Goal: Task Accomplishment & Management: Manage account settings

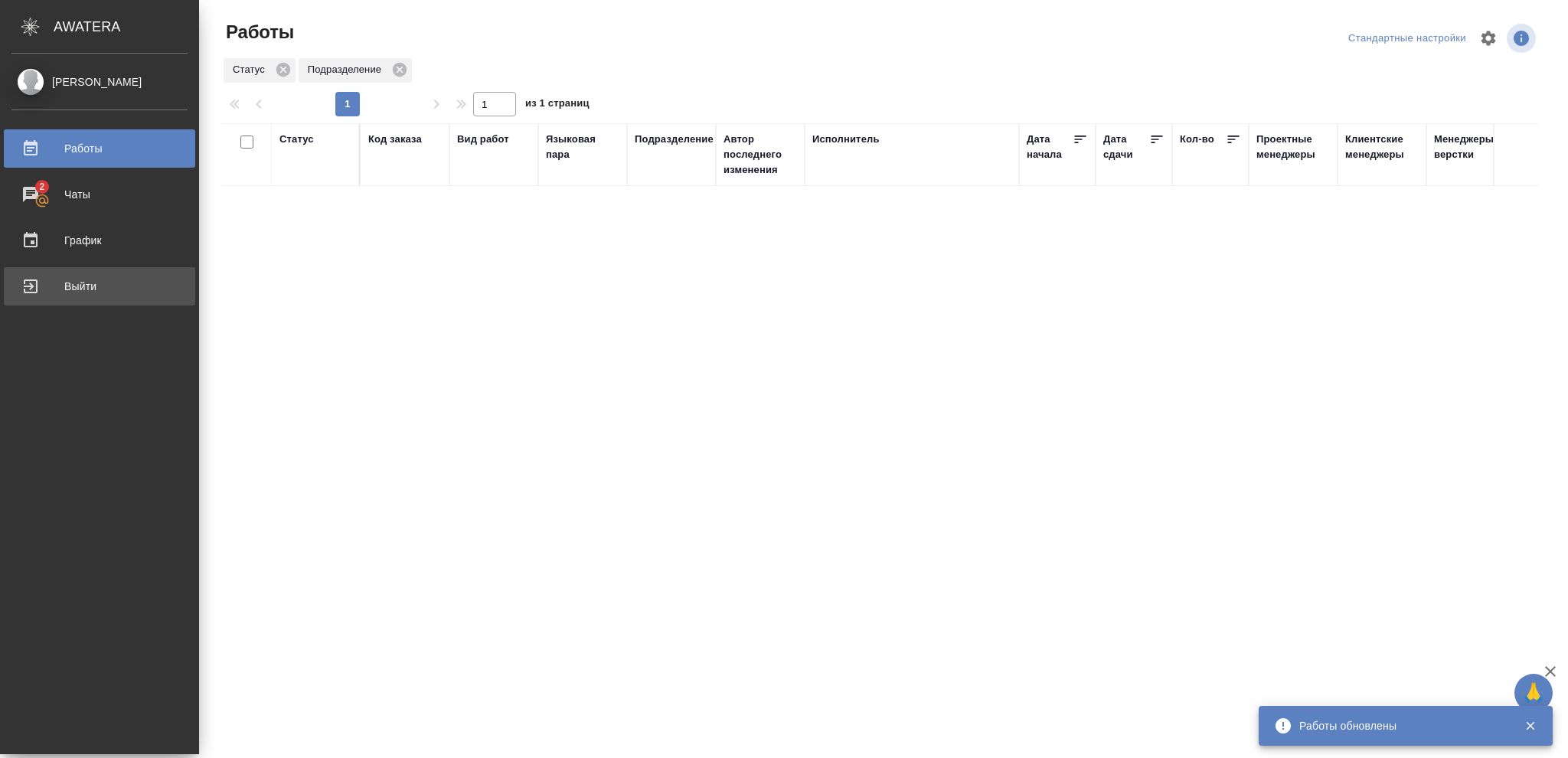
click at [41, 291] on div "Выйти" at bounding box center [100, 286] width 176 height 23
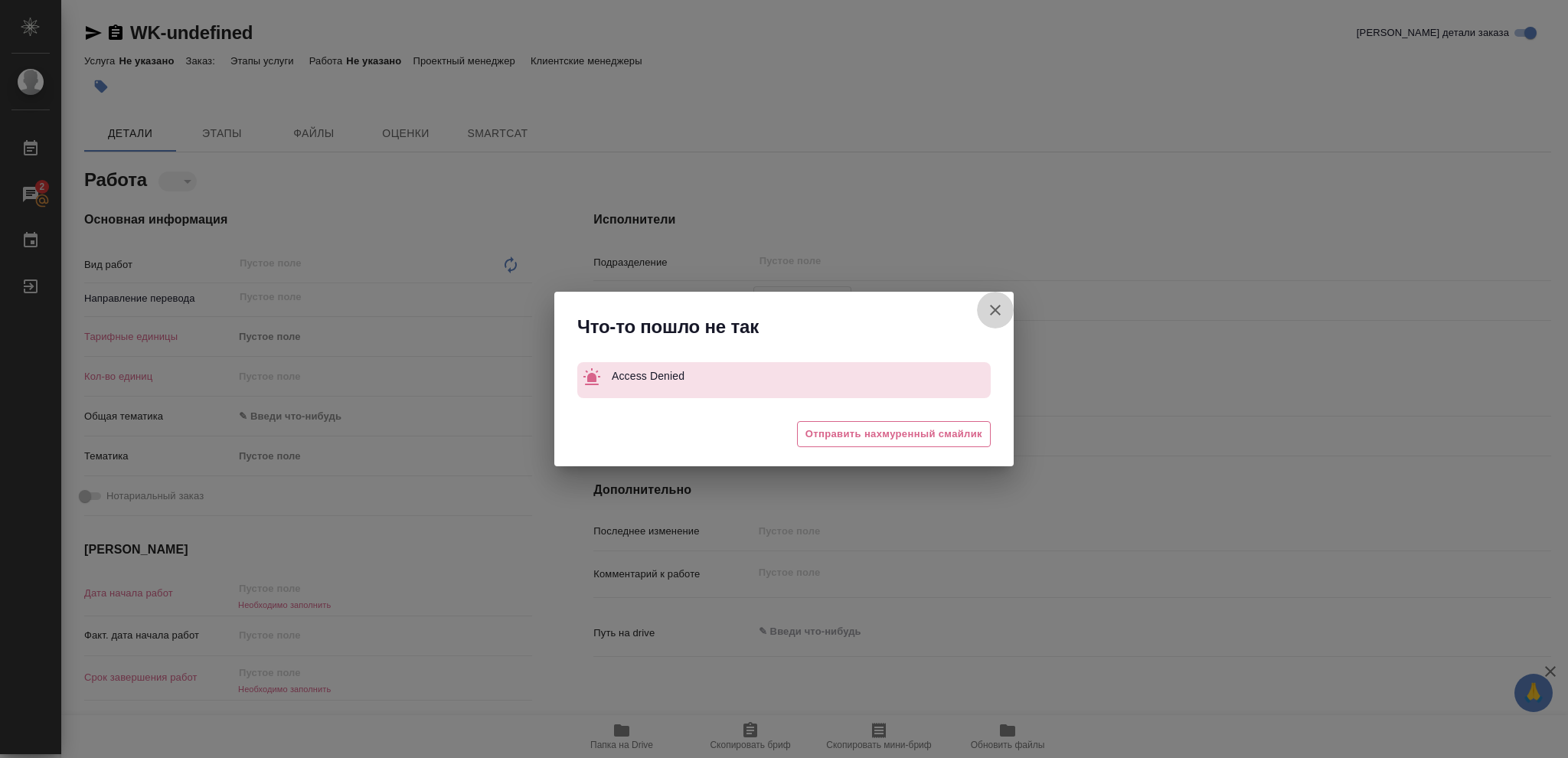
click at [996, 315] on icon "button" at bounding box center [995, 310] width 18 height 18
type textarea "x"
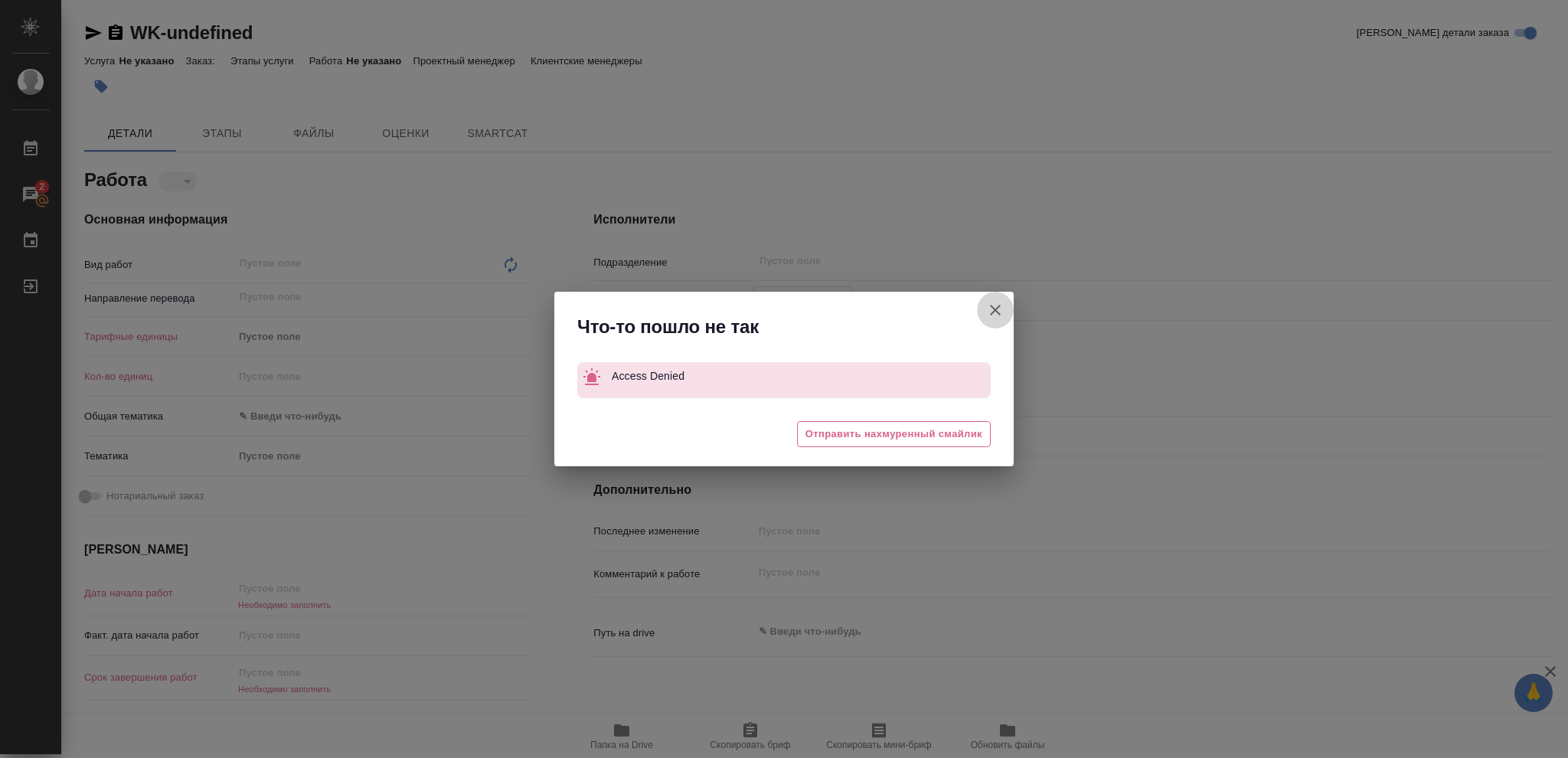
type textarea "x"
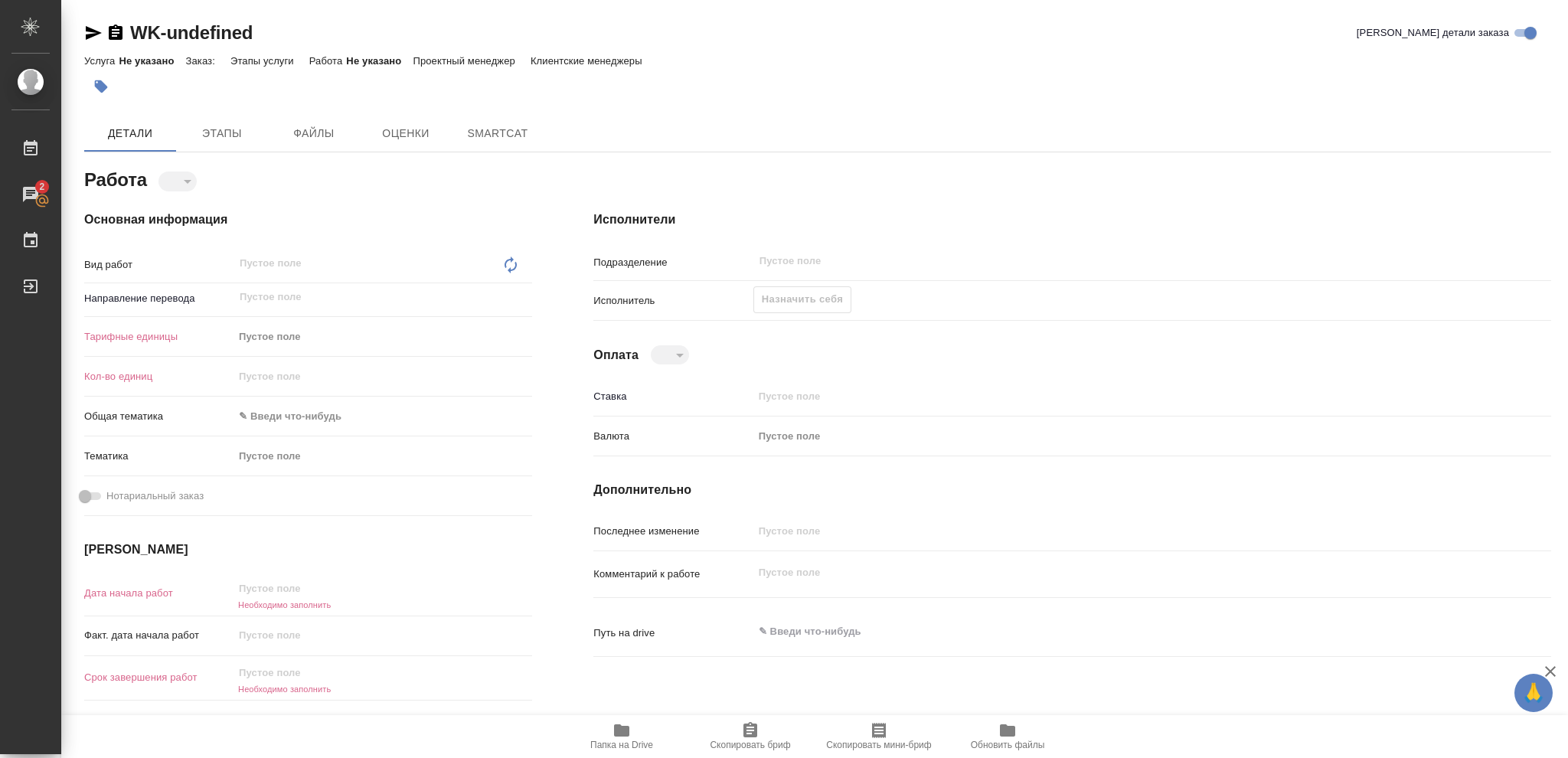
type textarea "x"
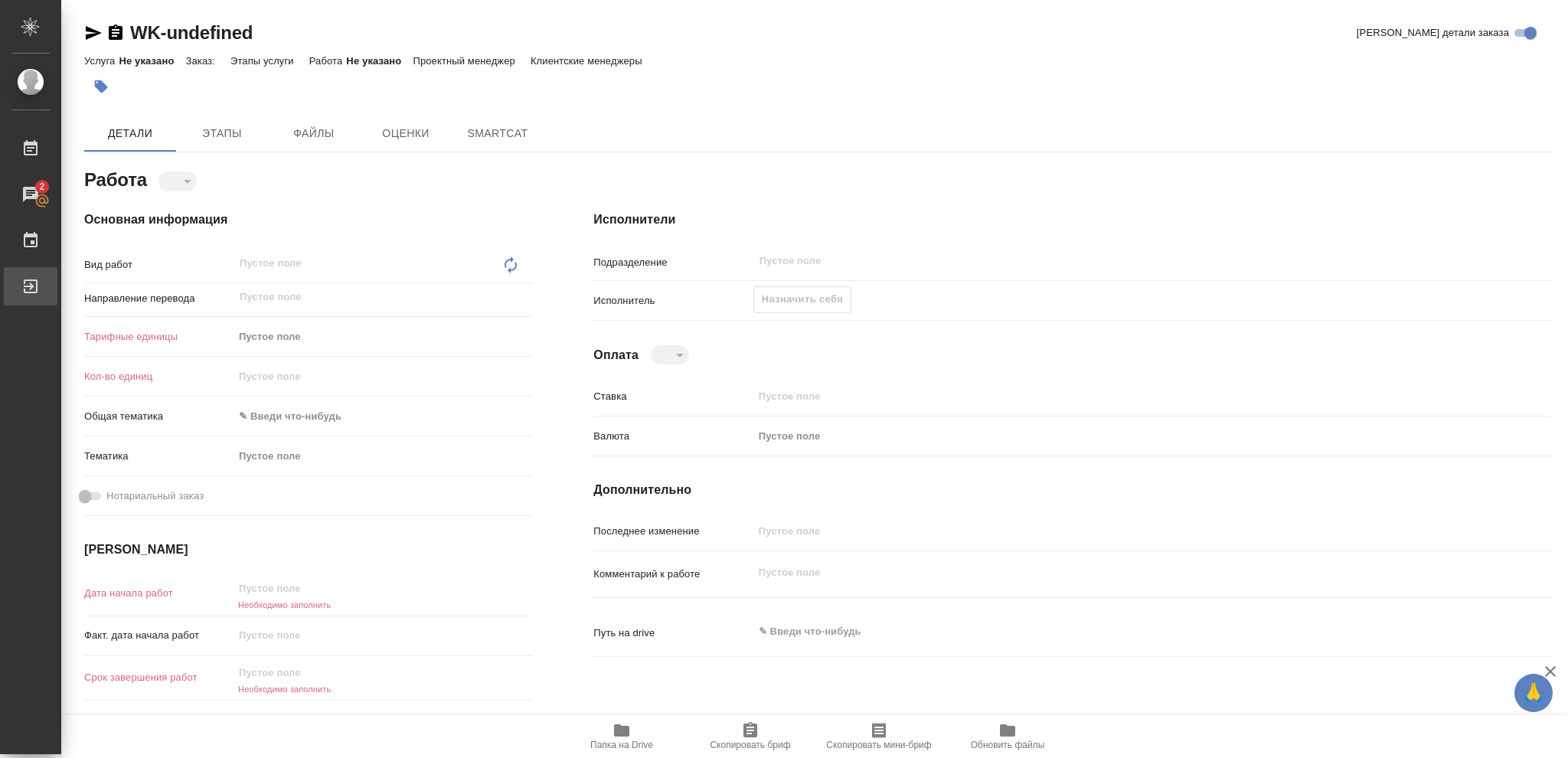
type textarea "x"
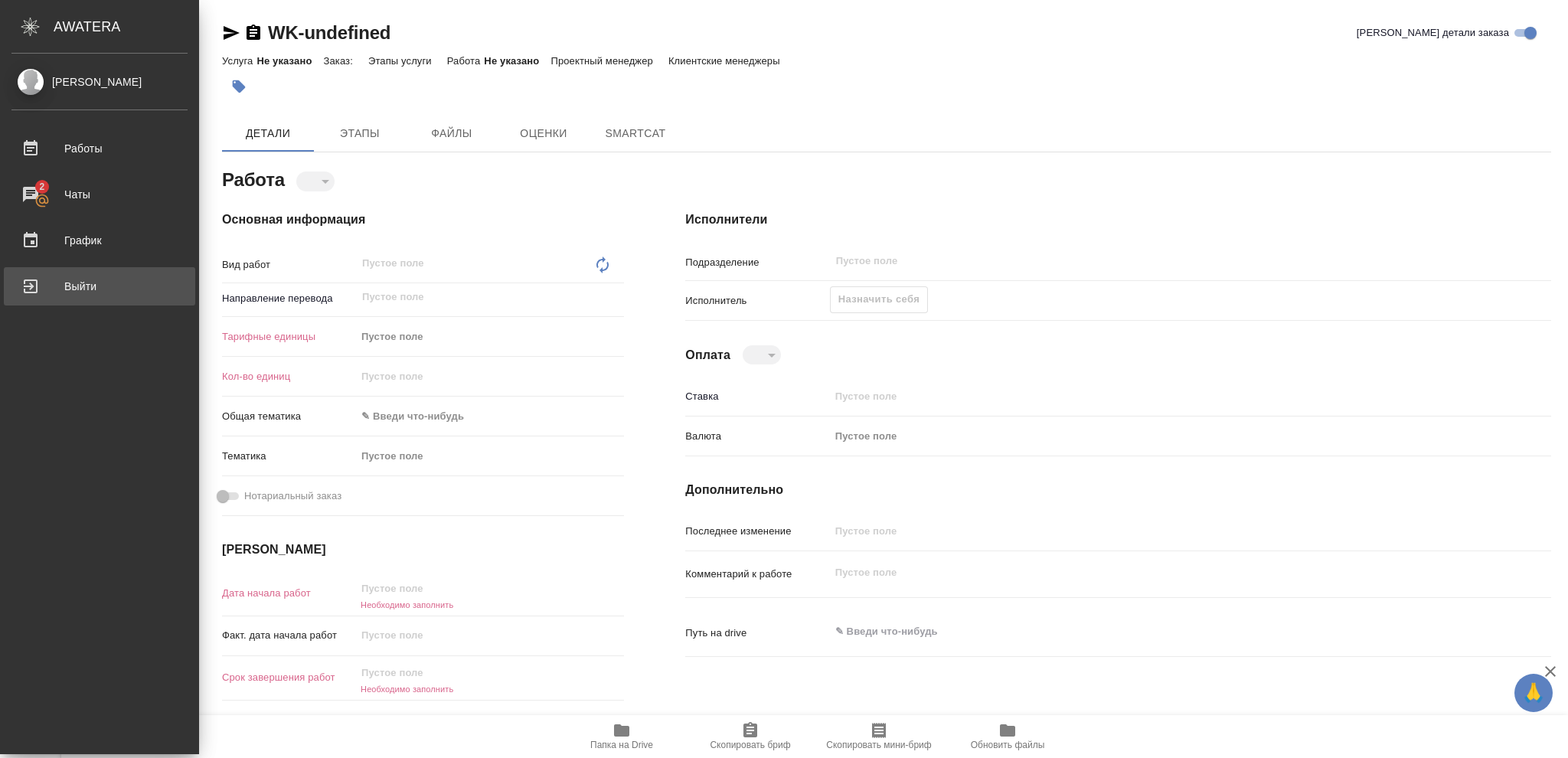
type textarea "x"
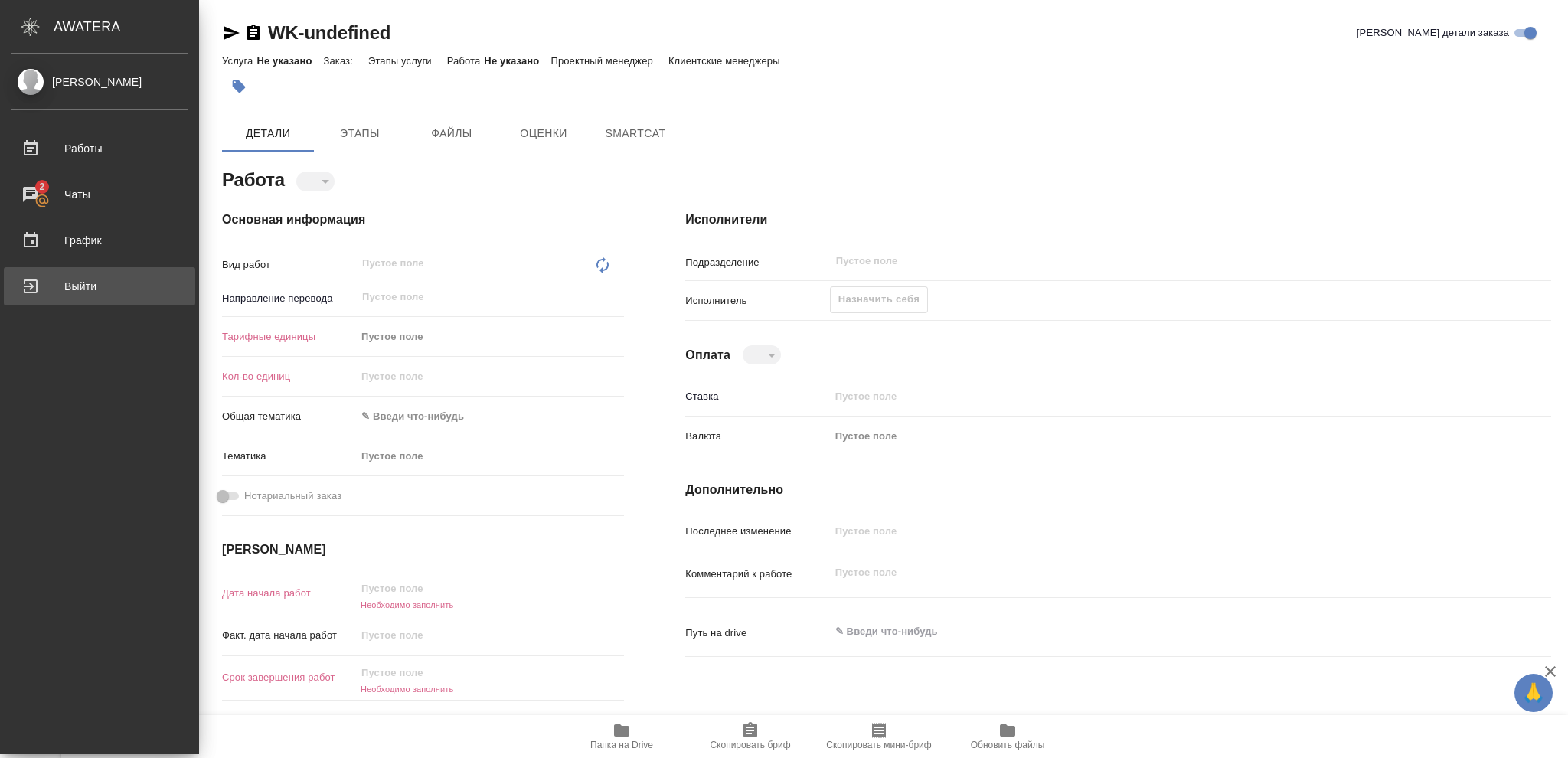
click at [31, 291] on div "Выйти" at bounding box center [100, 286] width 176 height 23
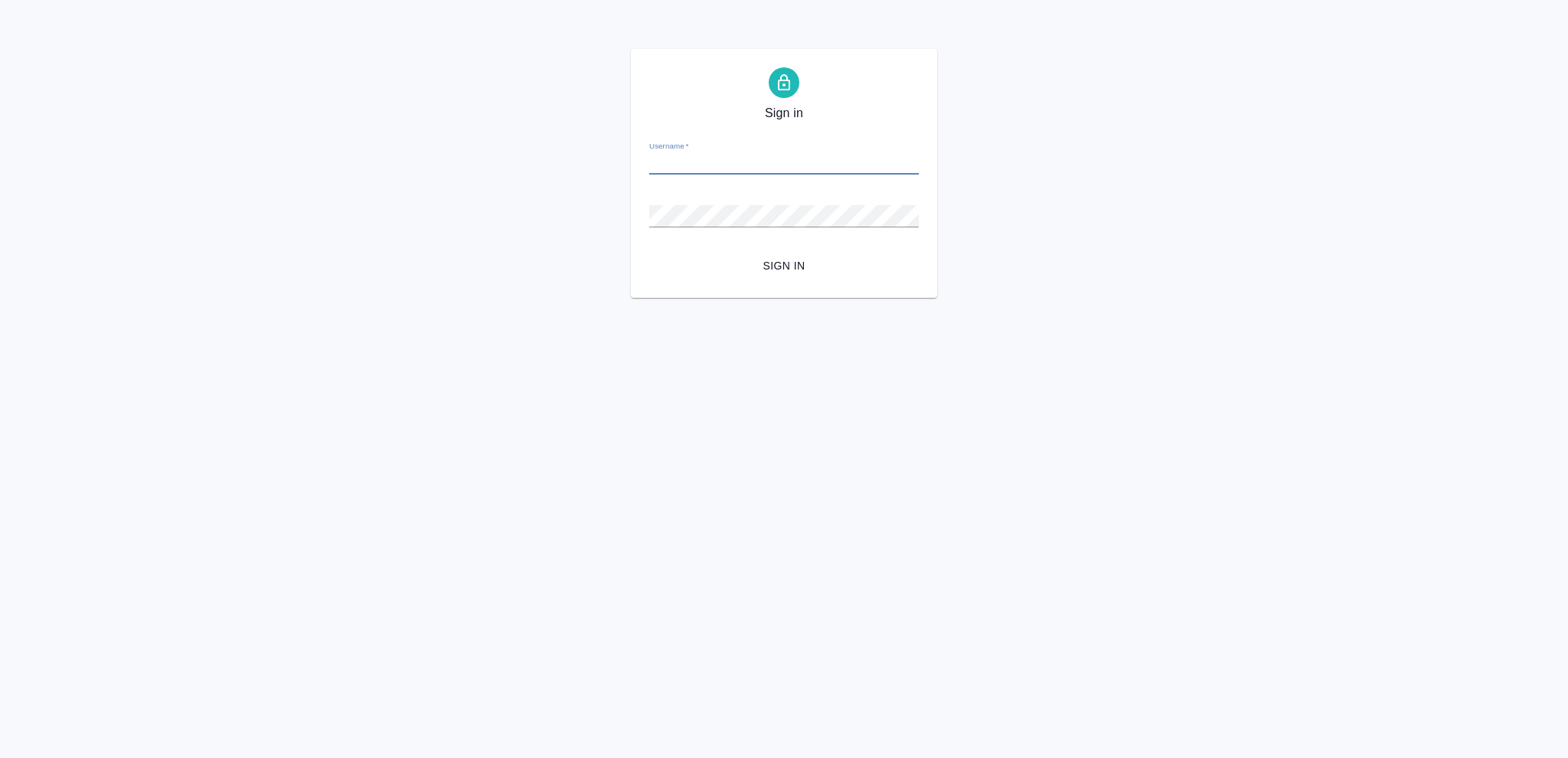
click at [754, 161] on input "Username   *" at bounding box center [784, 164] width 270 height 22
type input "o.vasileva@awatera.com"
click at [762, 270] on span "Sign in" at bounding box center [784, 265] width 245 height 19
type input "[EMAIL_ADDRESS][DOMAIN_NAME]"
click at [791, 267] on span "Sign in" at bounding box center [784, 265] width 245 height 19
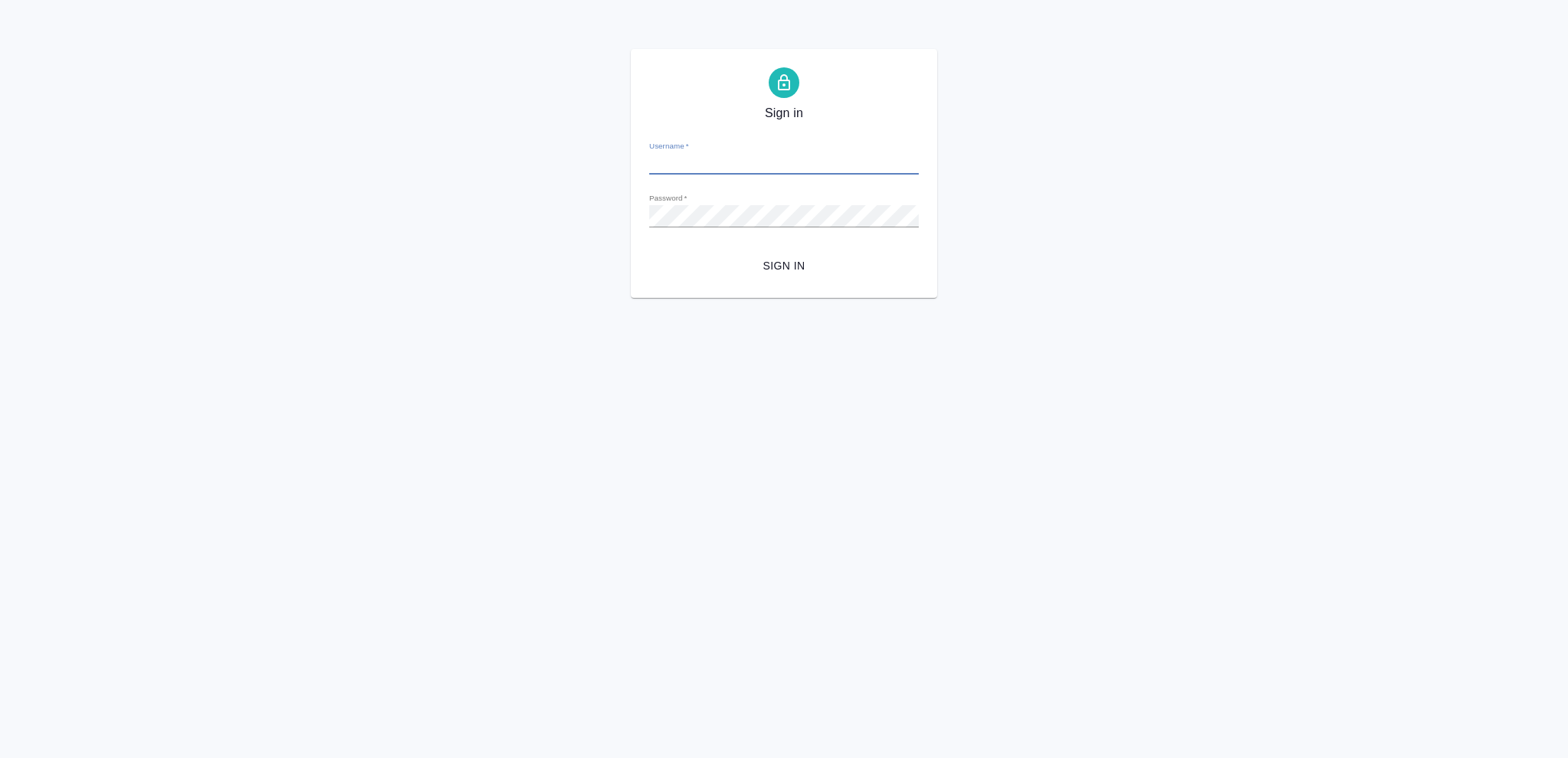
type input "[EMAIL_ADDRESS][DOMAIN_NAME]"
click at [791, 275] on button "Sign in" at bounding box center [784, 265] width 270 height 28
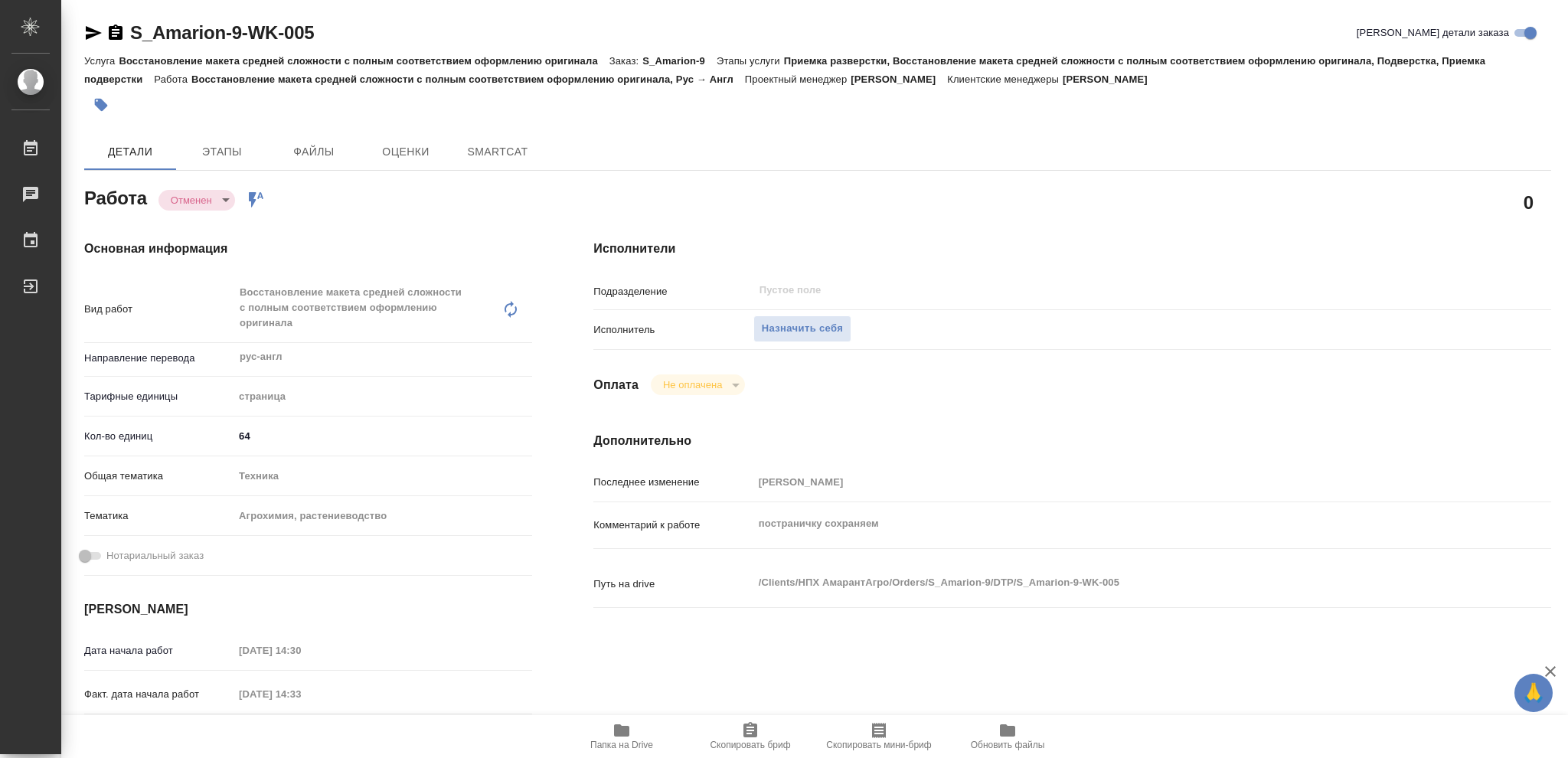
type textarea "x"
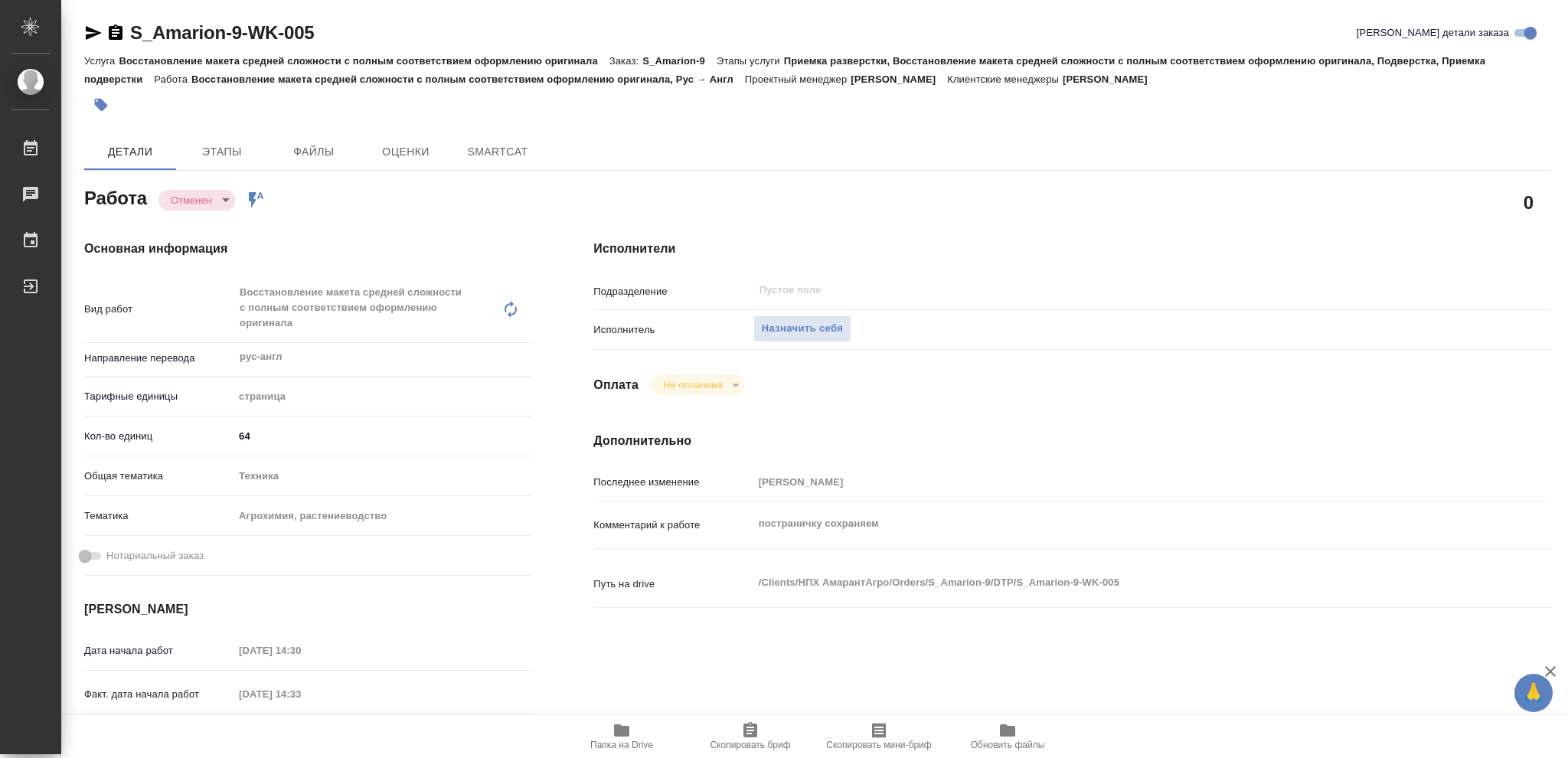
type textarea "x"
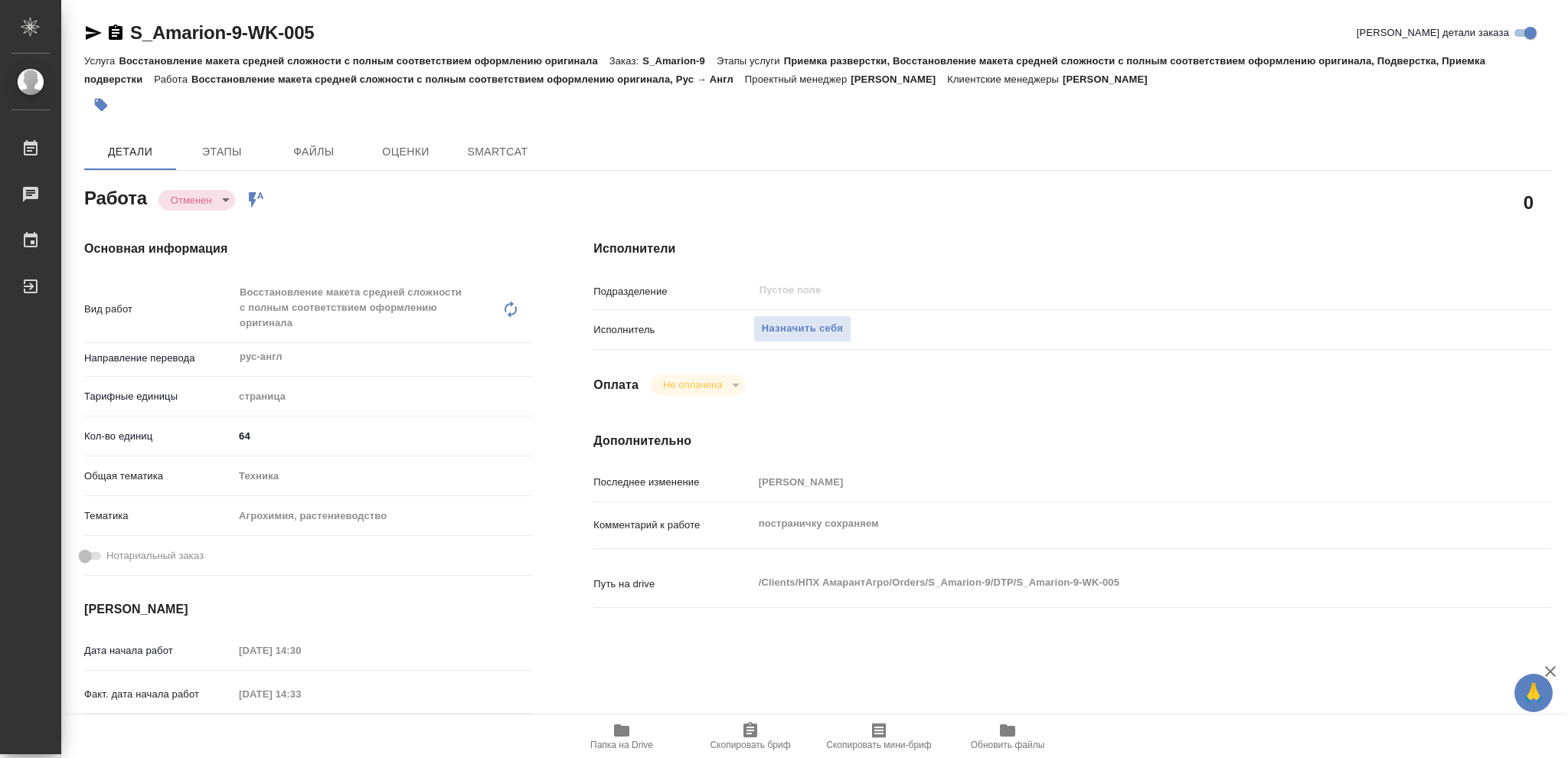
type textarea "x"
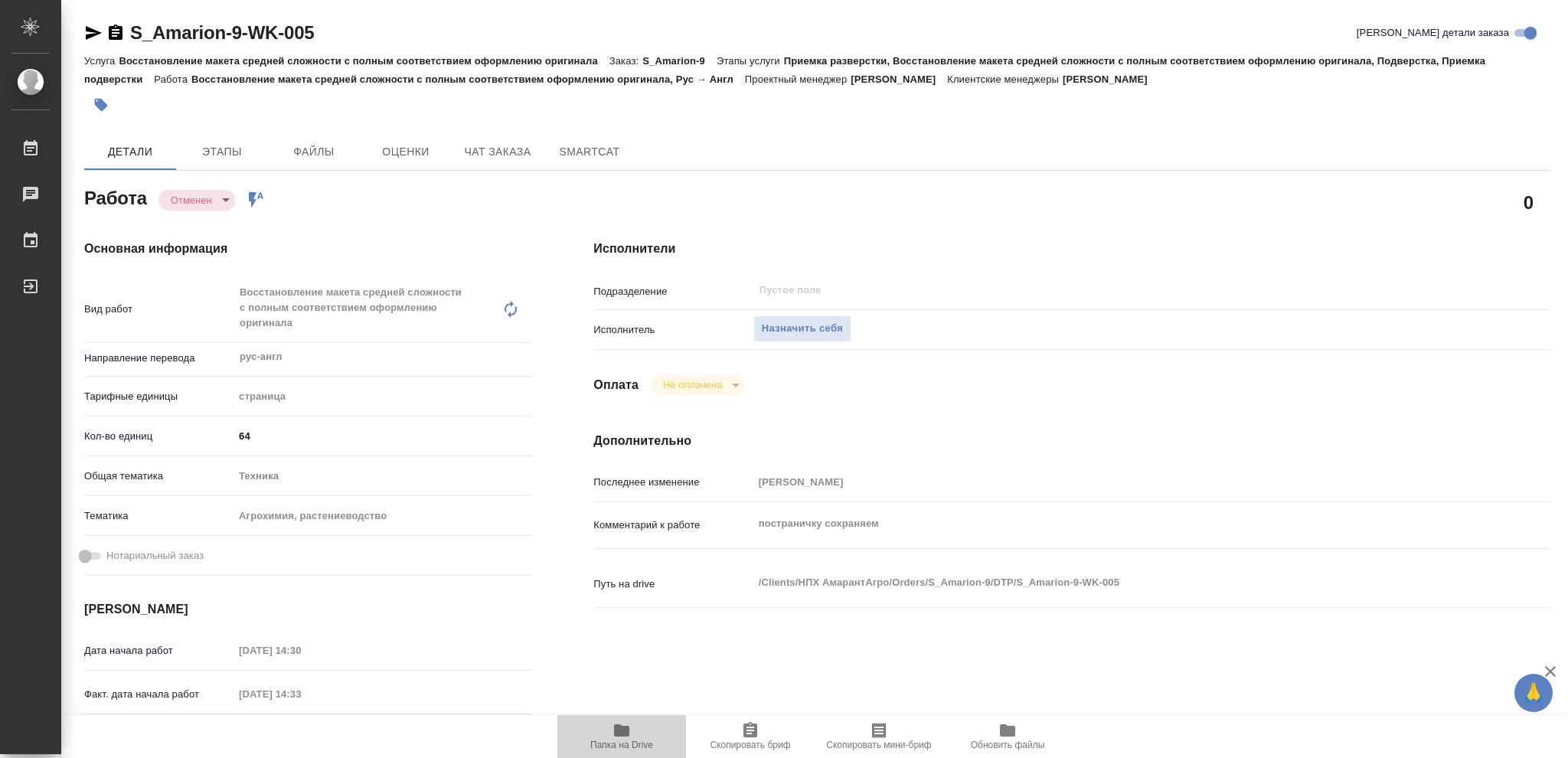
click at [603, 736] on span "Папка на Drive" at bounding box center [622, 736] width 110 height 29
type textarea "x"
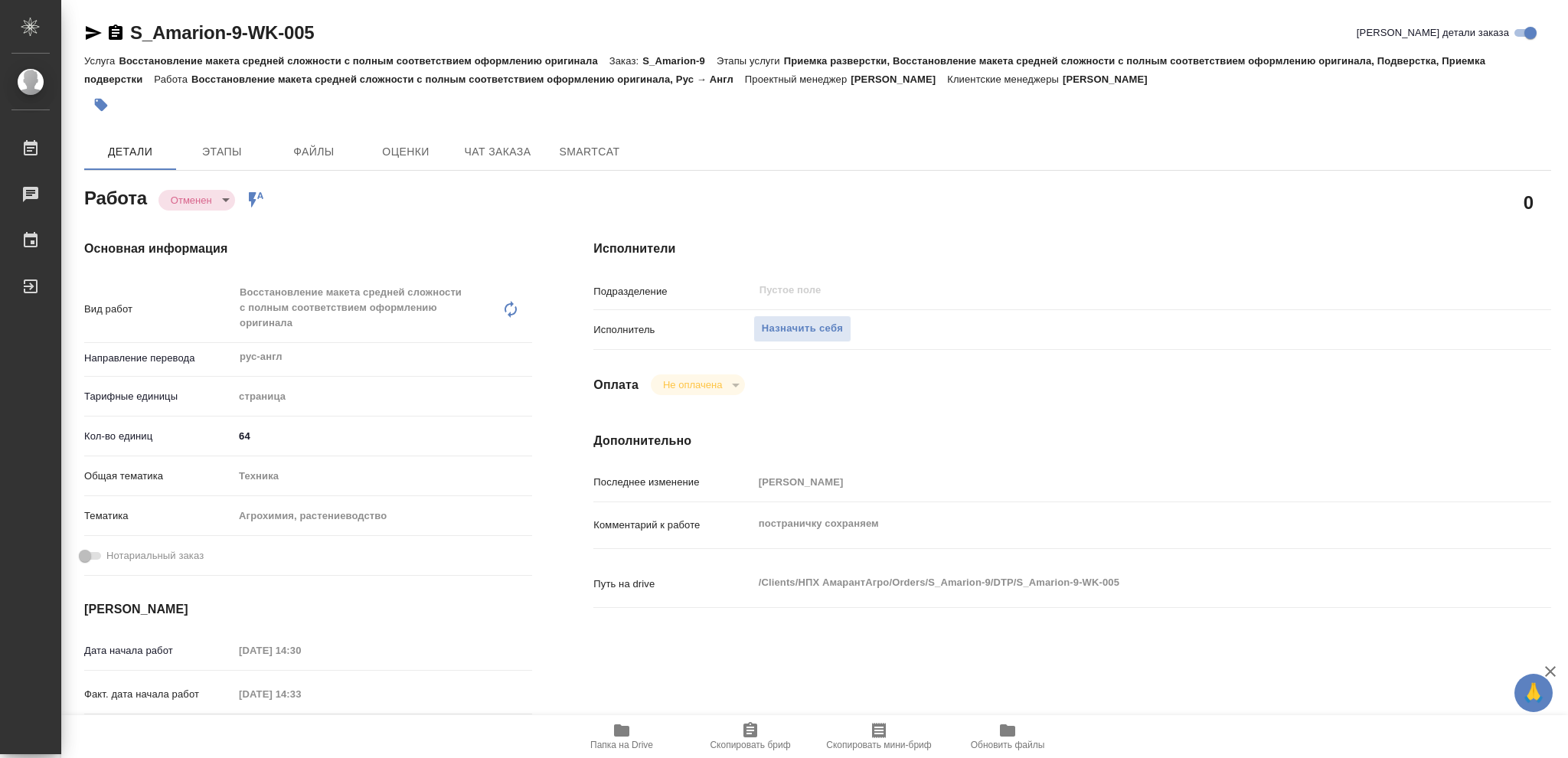
type textarea "x"
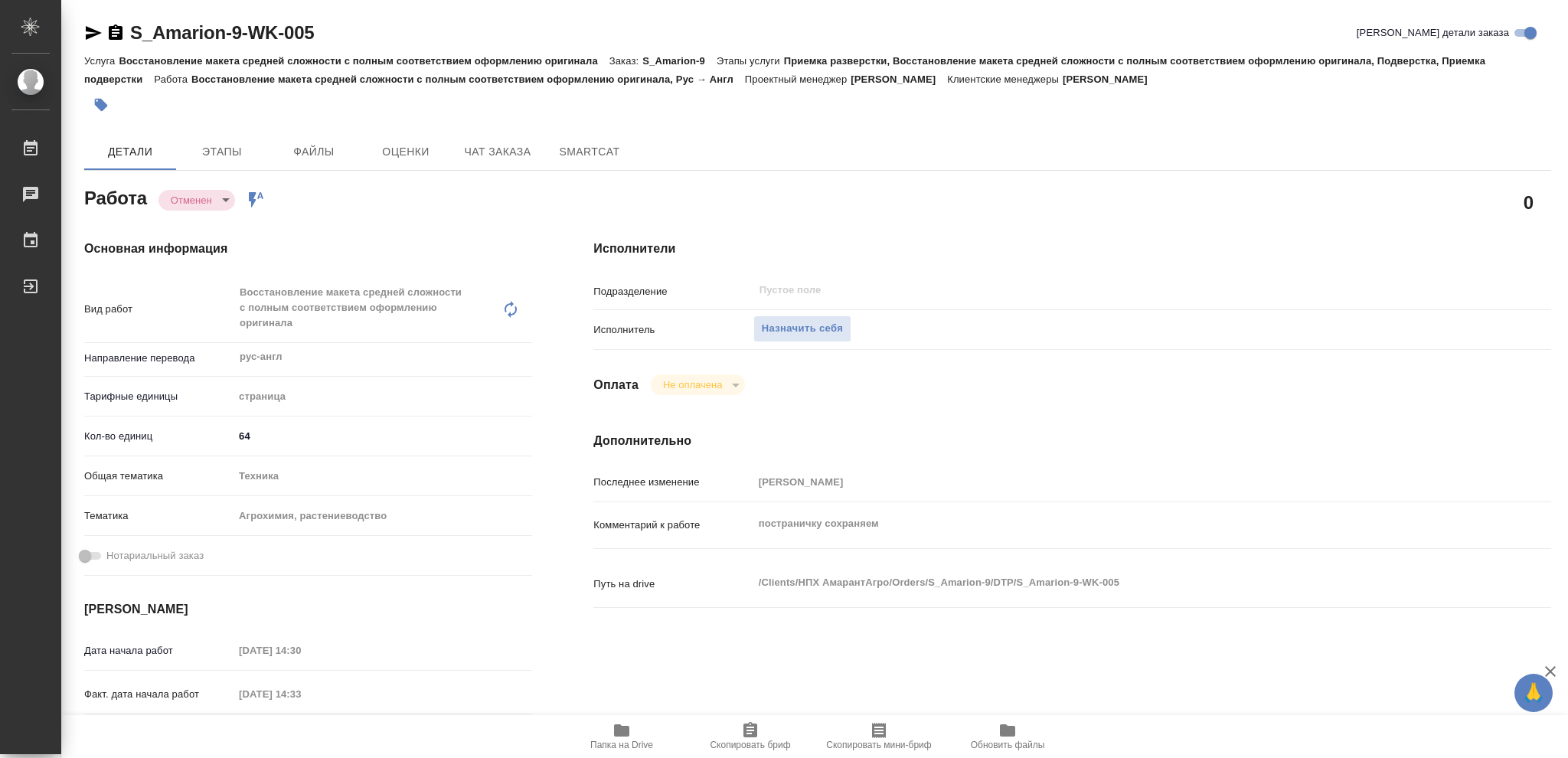
type textarea "x"
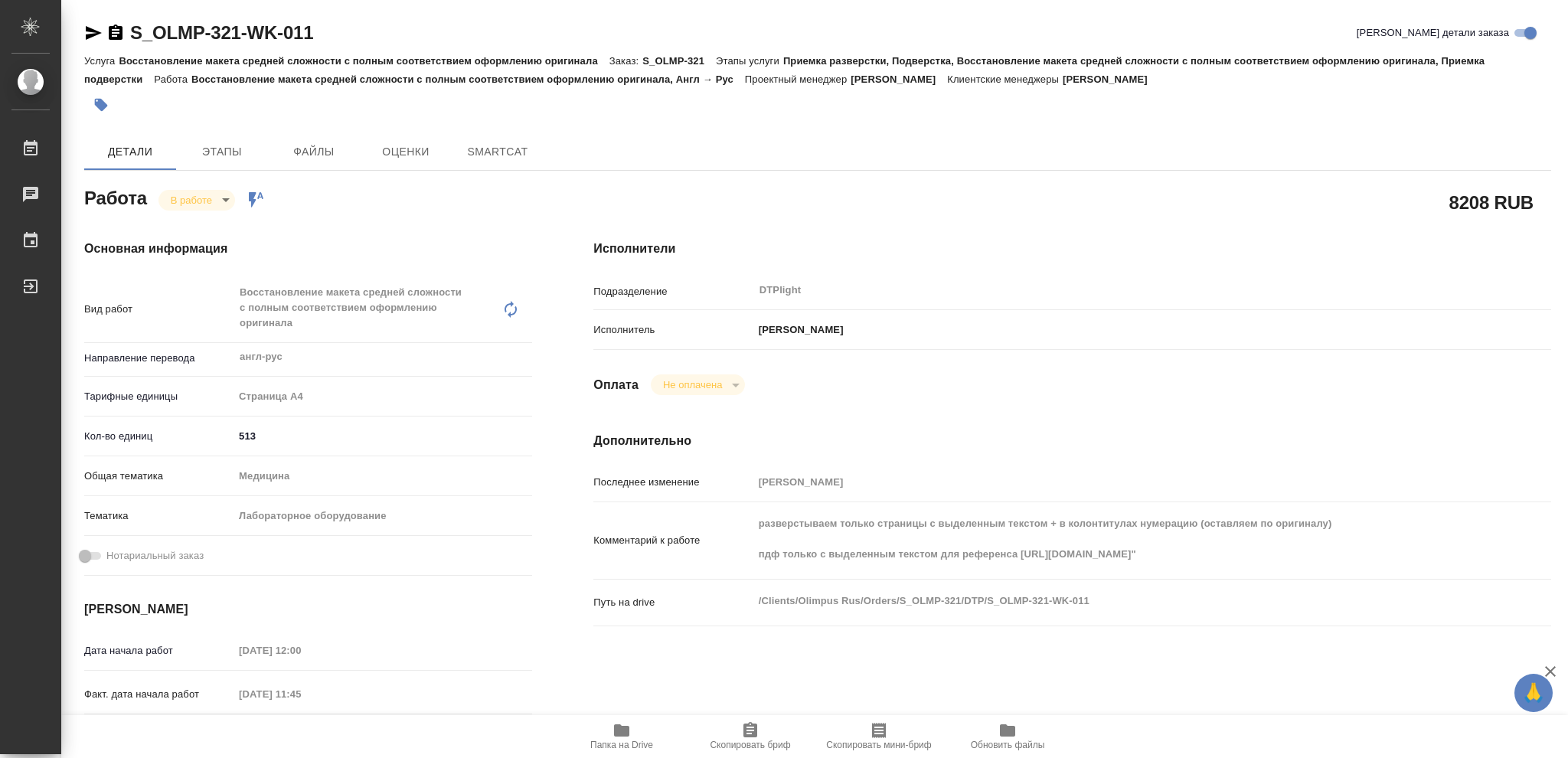
type textarea "x"
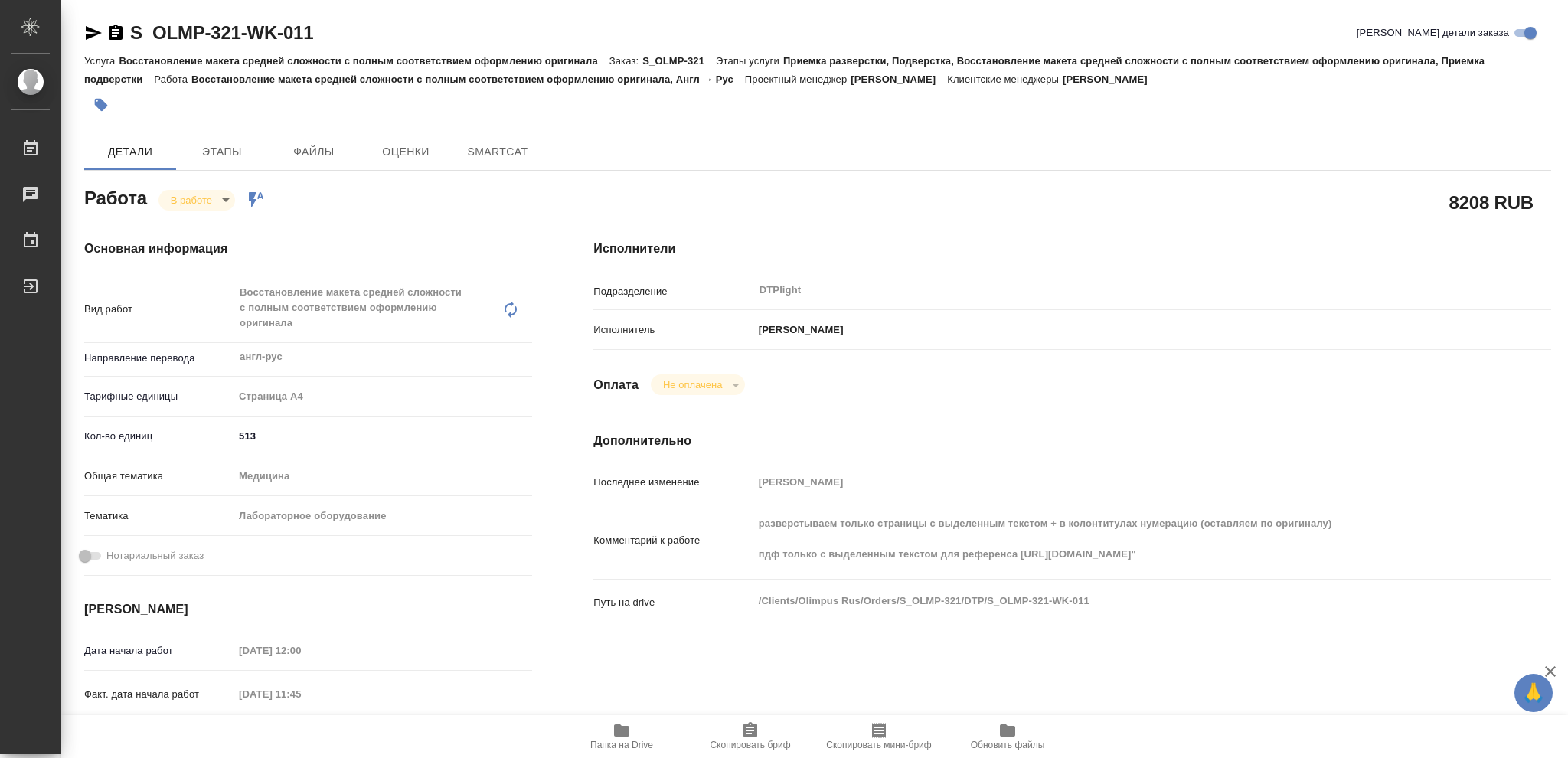
type textarea "x"
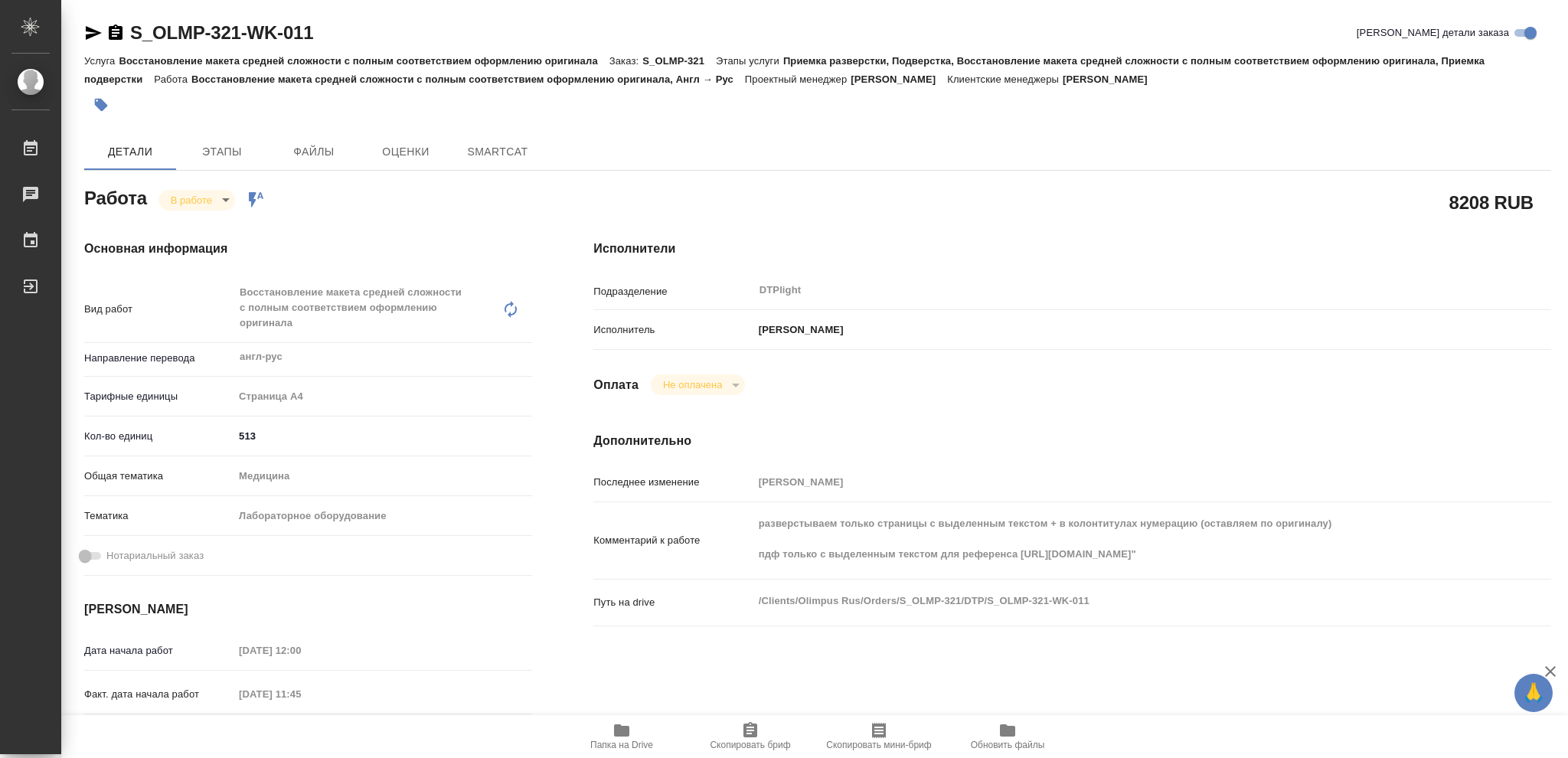
type textarea "x"
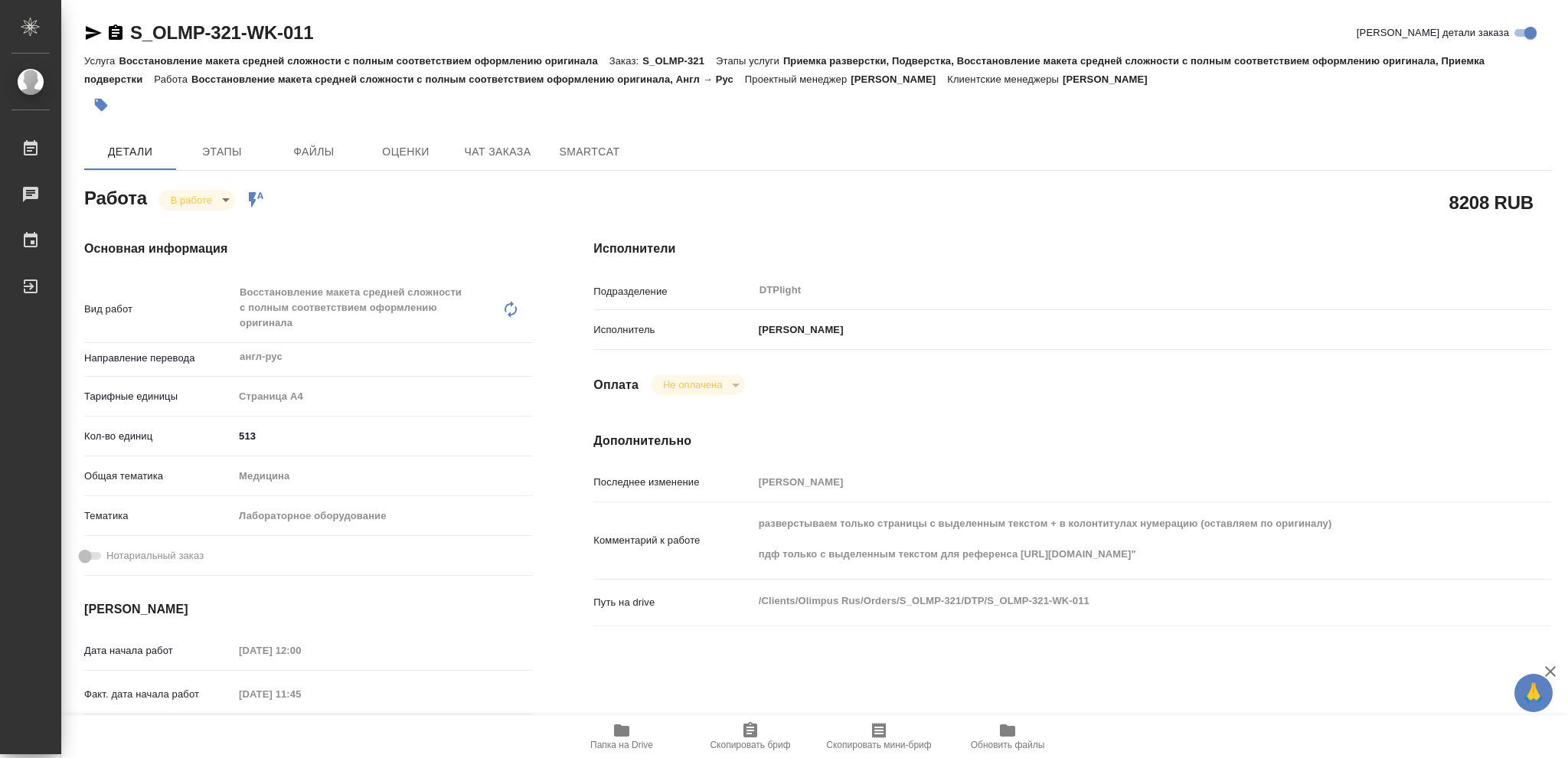
type textarea "x"
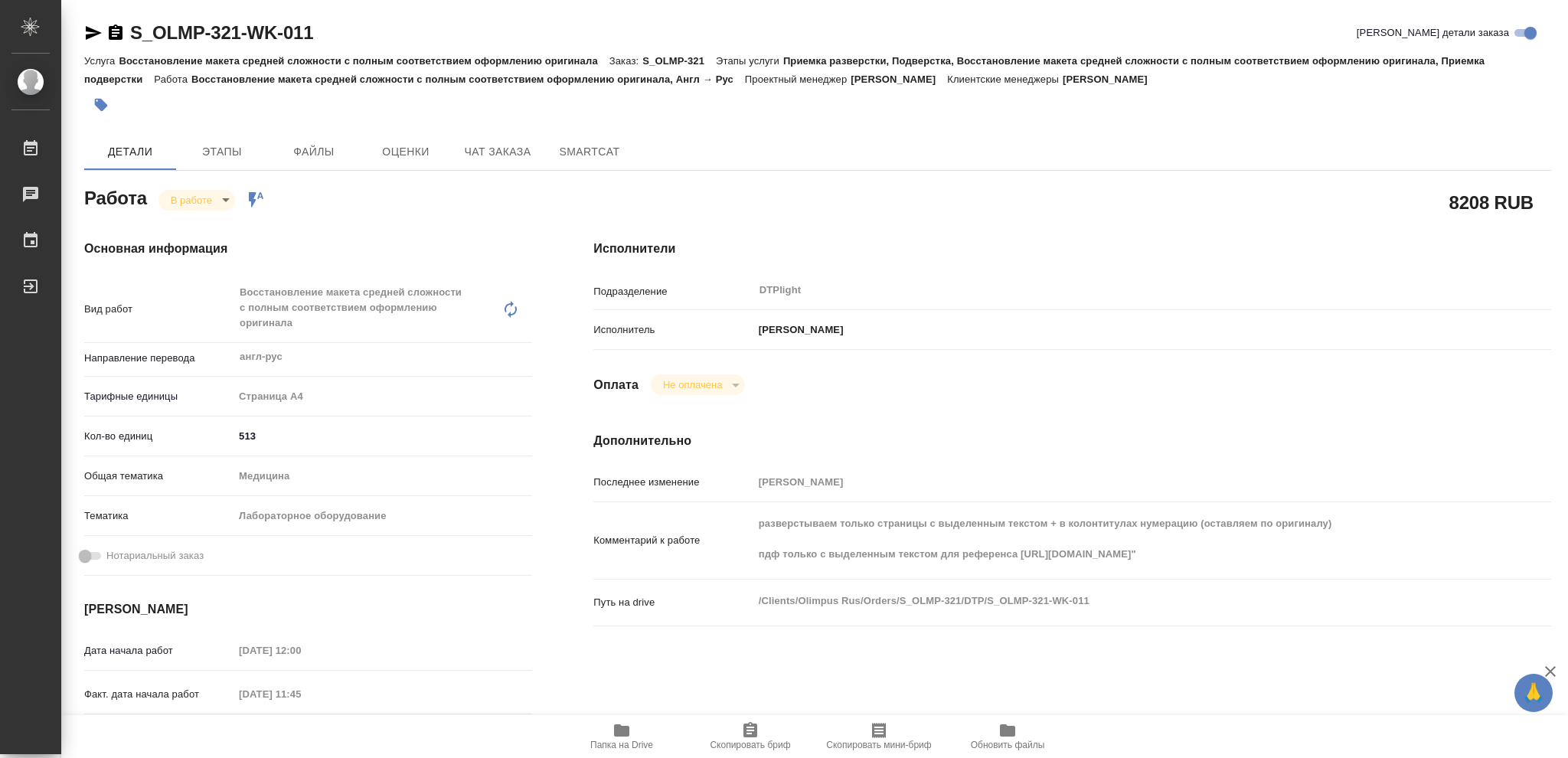
type textarea "x"
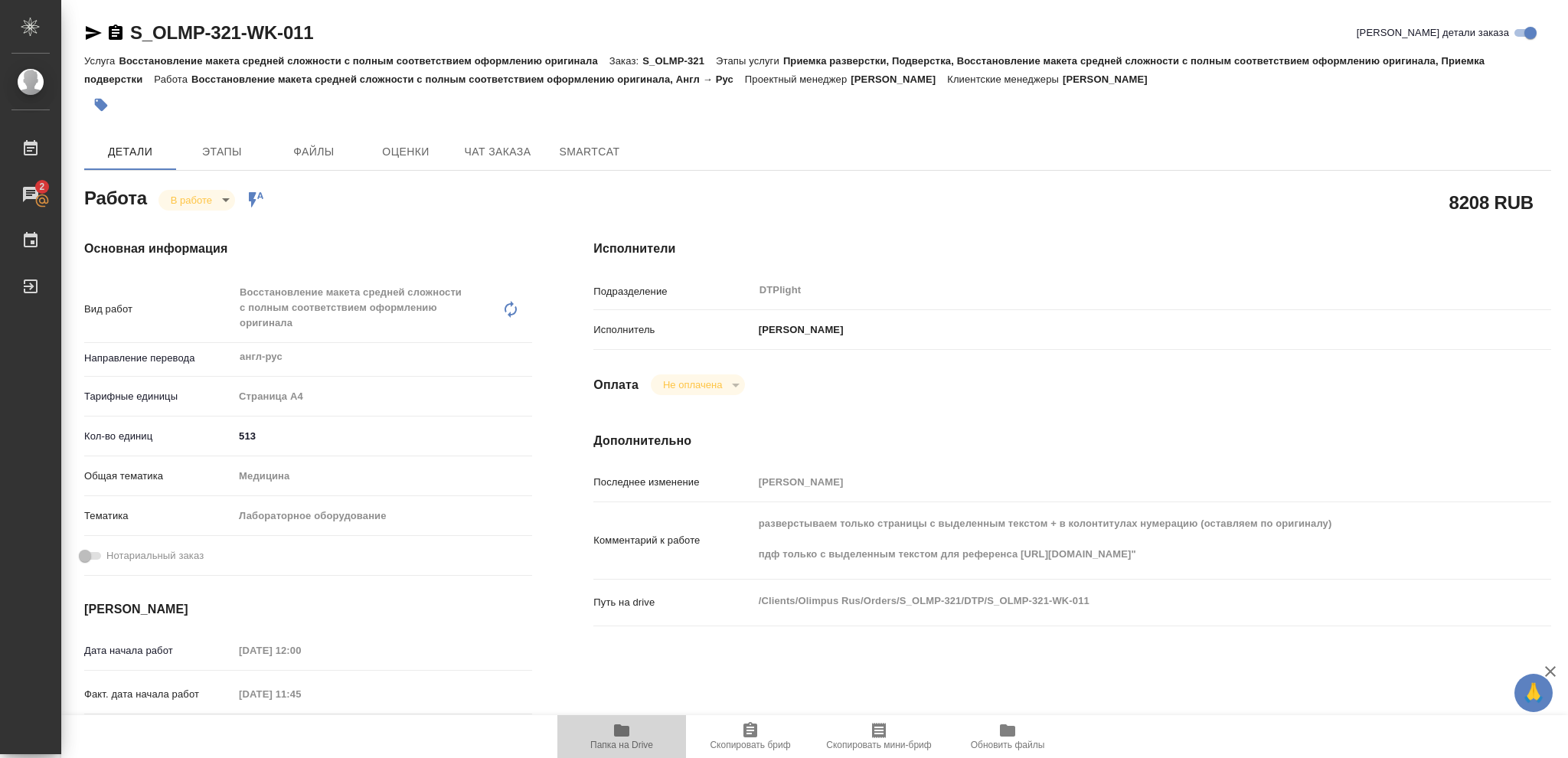
click at [622, 745] on span "Папка на Drive" at bounding box center [621, 745] width 62 height 11
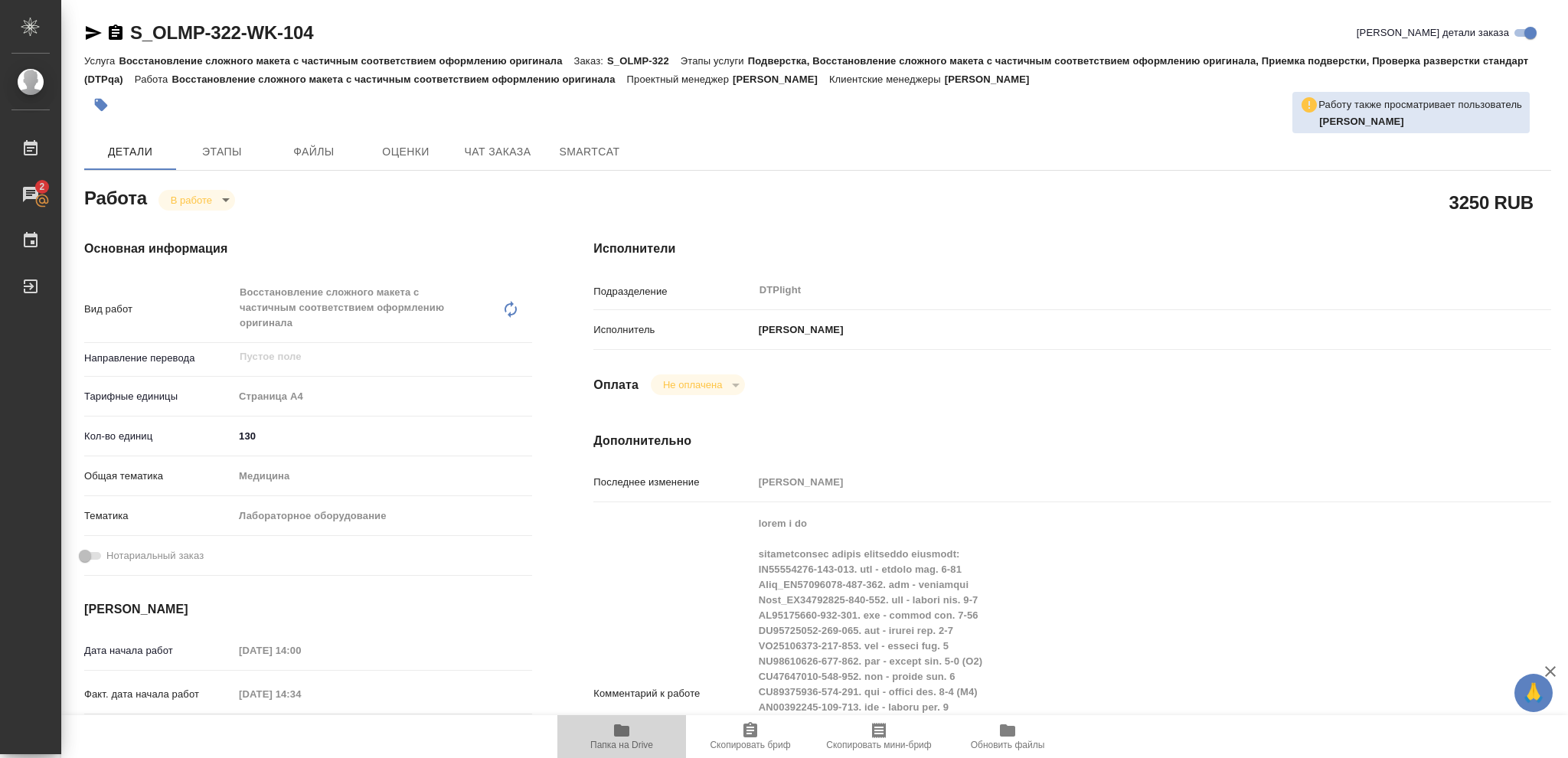
click at [617, 751] on span "Папка на Drive" at bounding box center [621, 745] width 62 height 11
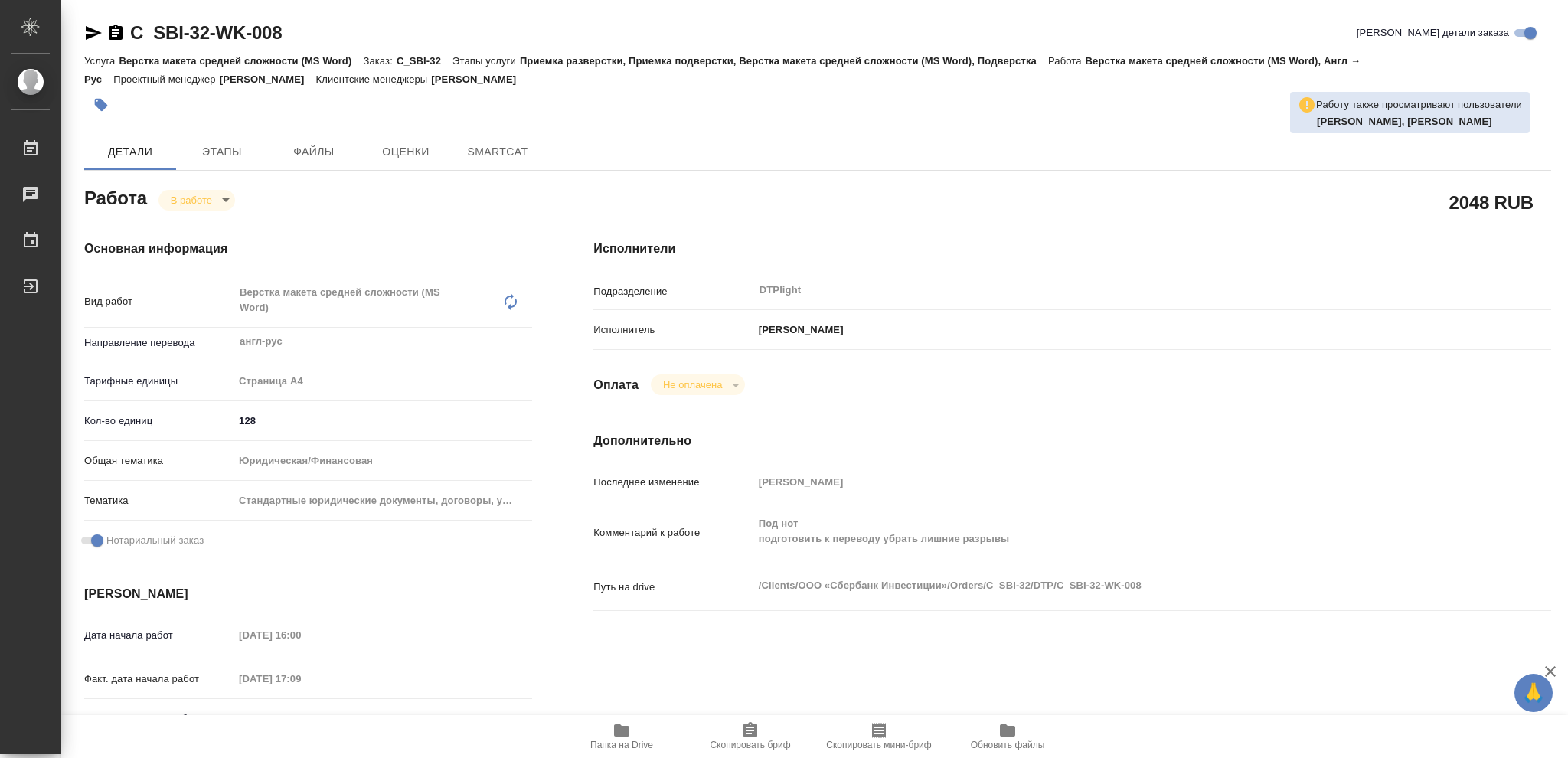
type textarea "x"
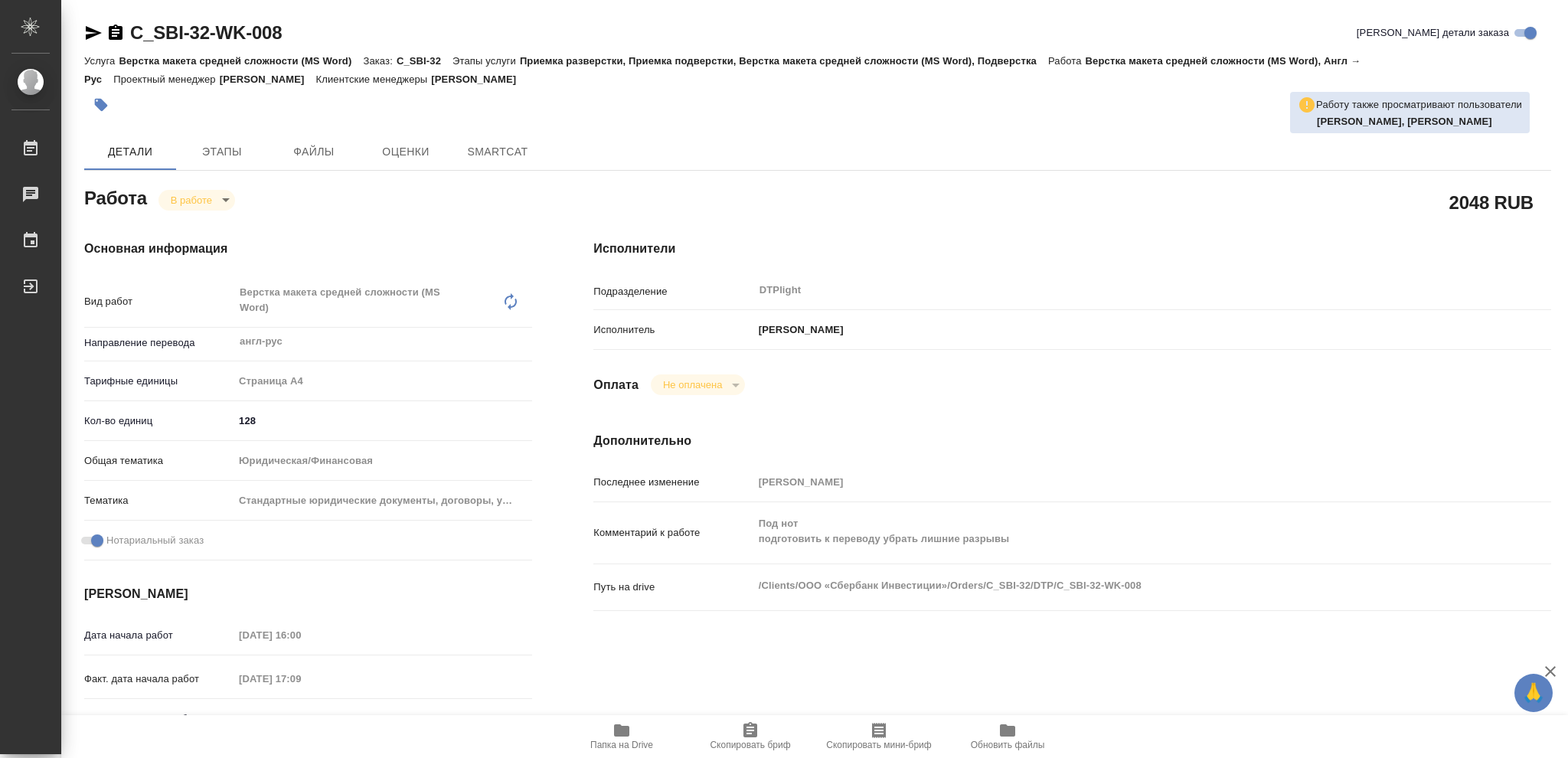
type textarea "x"
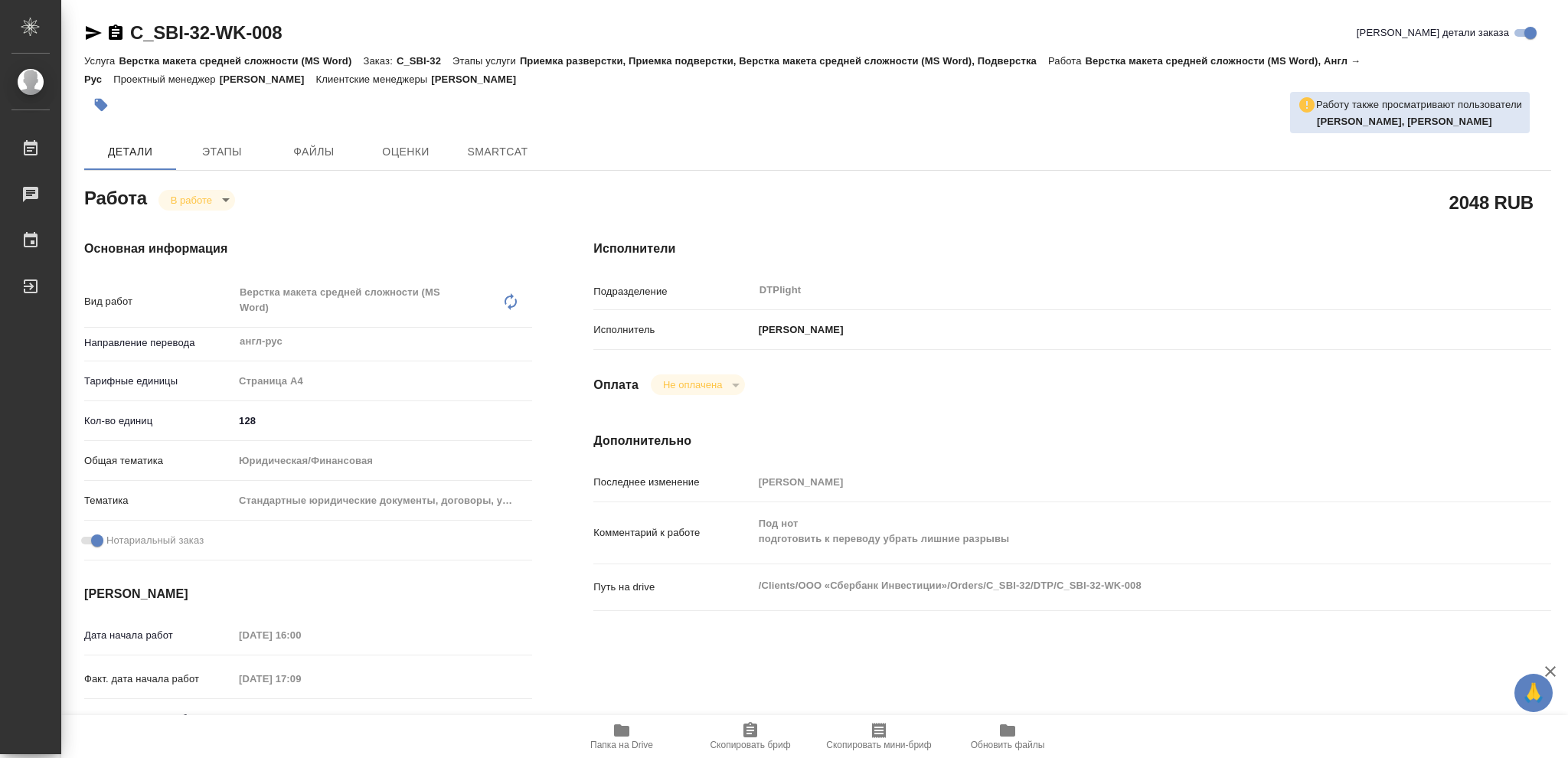
type textarea "x"
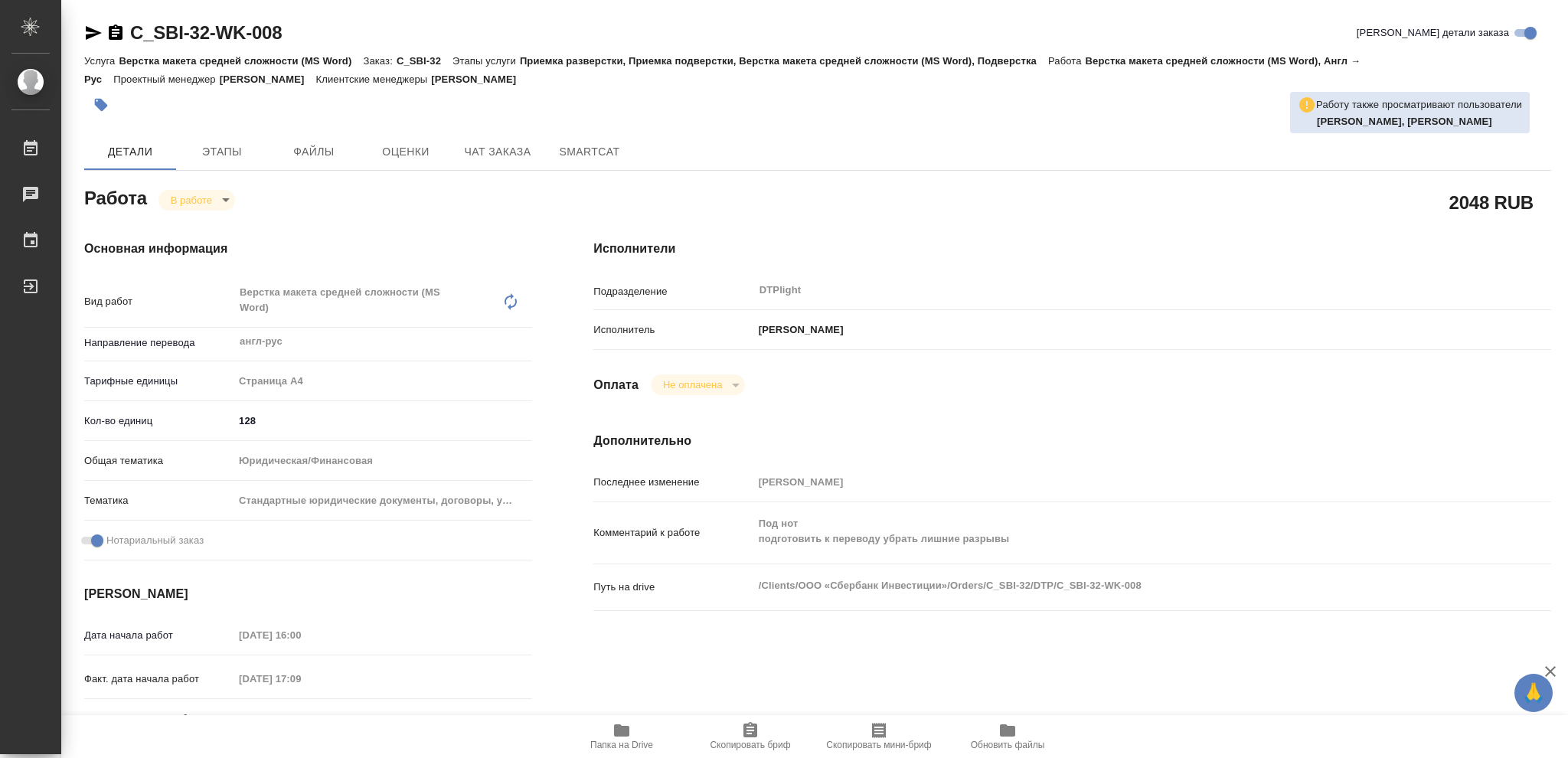
type textarea "x"
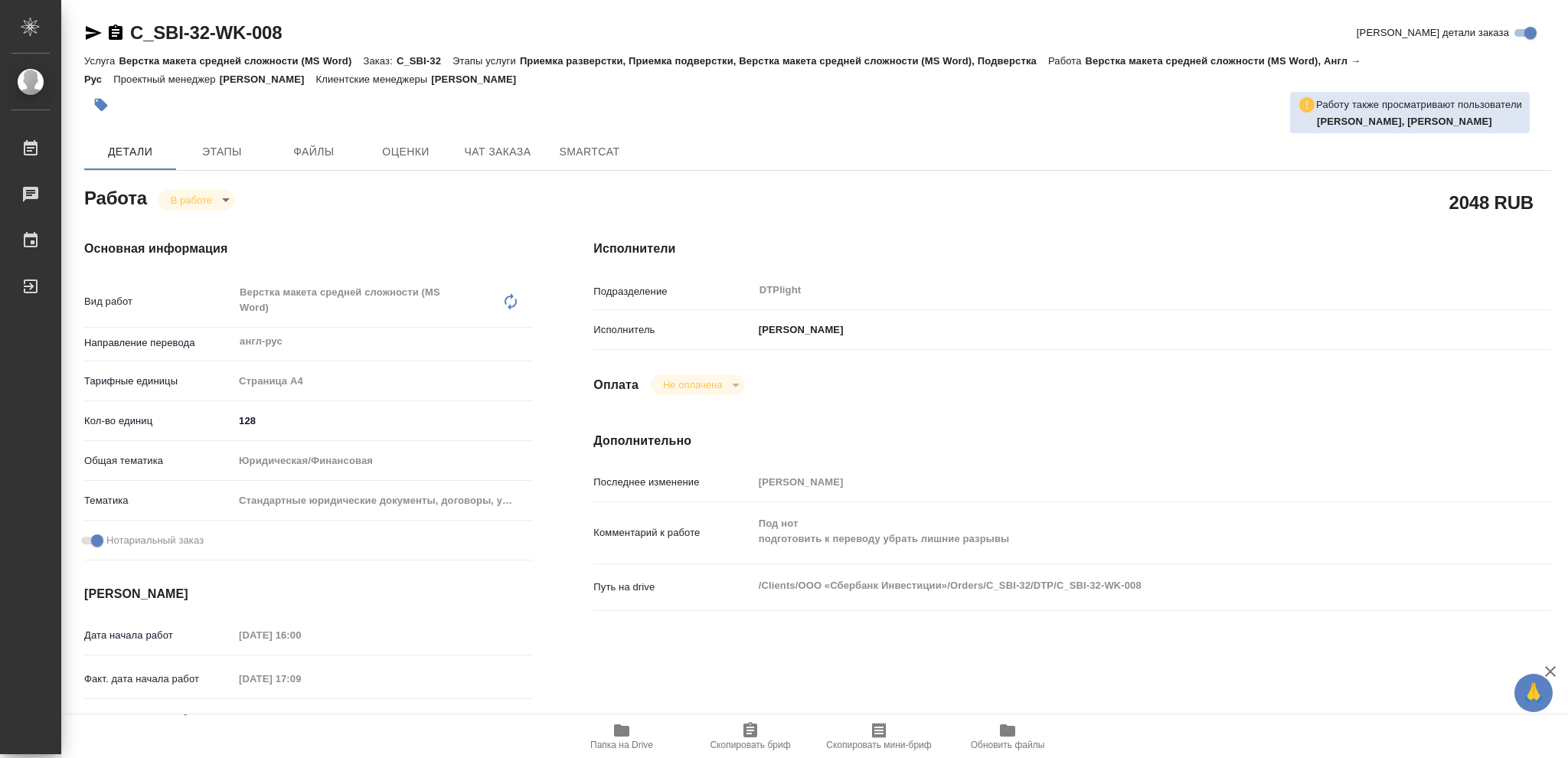
type textarea "x"
